Goal: Task Accomplishment & Management: Manage account settings

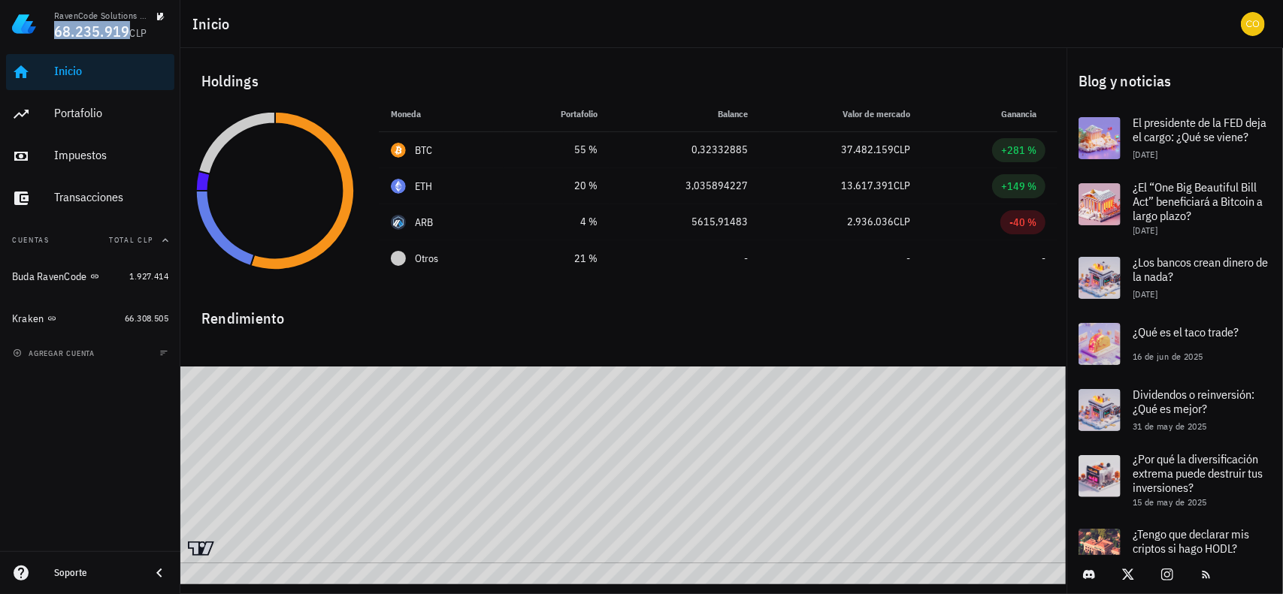
drag, startPoint x: 52, startPoint y: 35, endPoint x: 128, endPoint y: 35, distance: 75.9
click at [128, 35] on div "RavenCode Solutions SpA 68.235.919 CLP" at bounding box center [90, 24] width 180 height 48
copy span "68.235.919"
click at [1256, 16] on div "avatar" at bounding box center [1253, 24] width 24 height 24
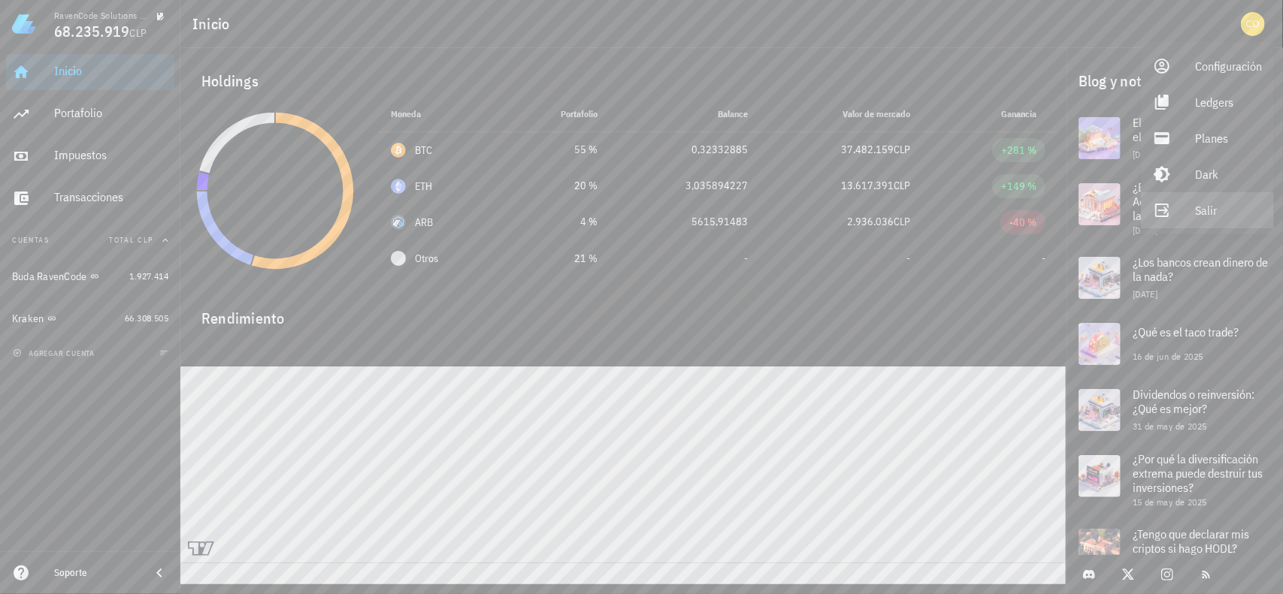
click at [1188, 200] on link "Salir" at bounding box center [1207, 210] width 133 height 36
